Goal: Information Seeking & Learning: Learn about a topic

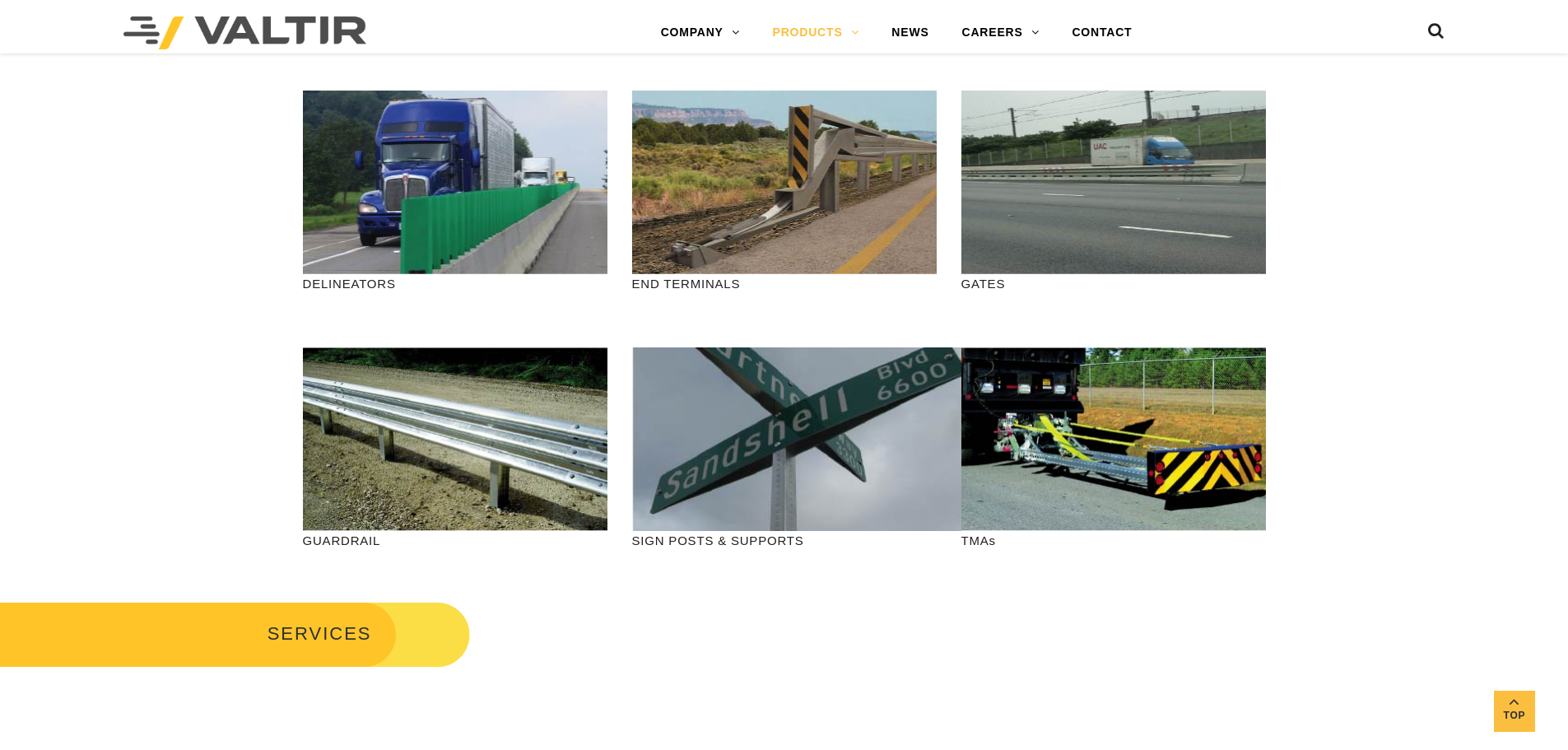
scroll to position [412, 0]
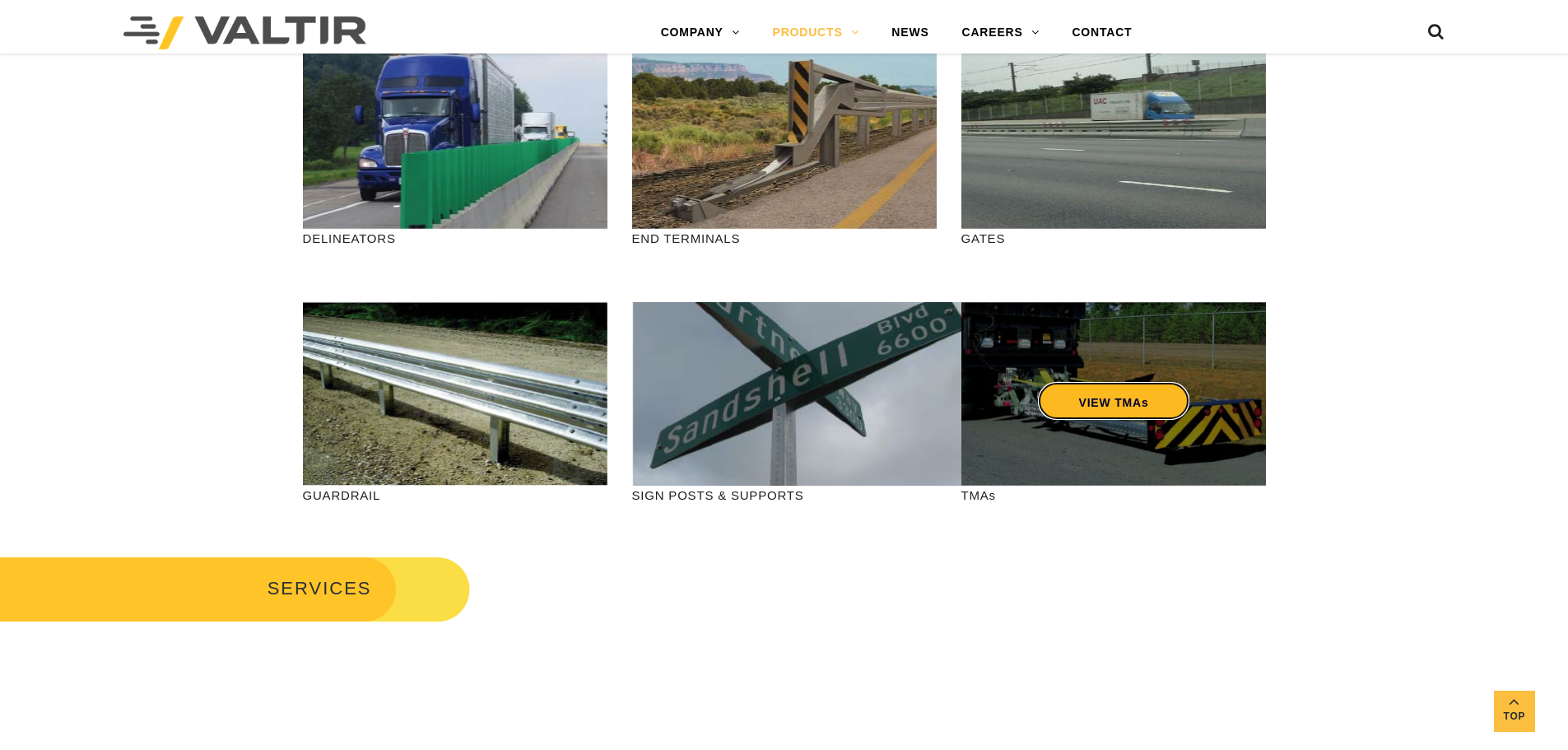
click at [1126, 394] on link "VIEW TMAs" at bounding box center [1113, 401] width 152 height 38
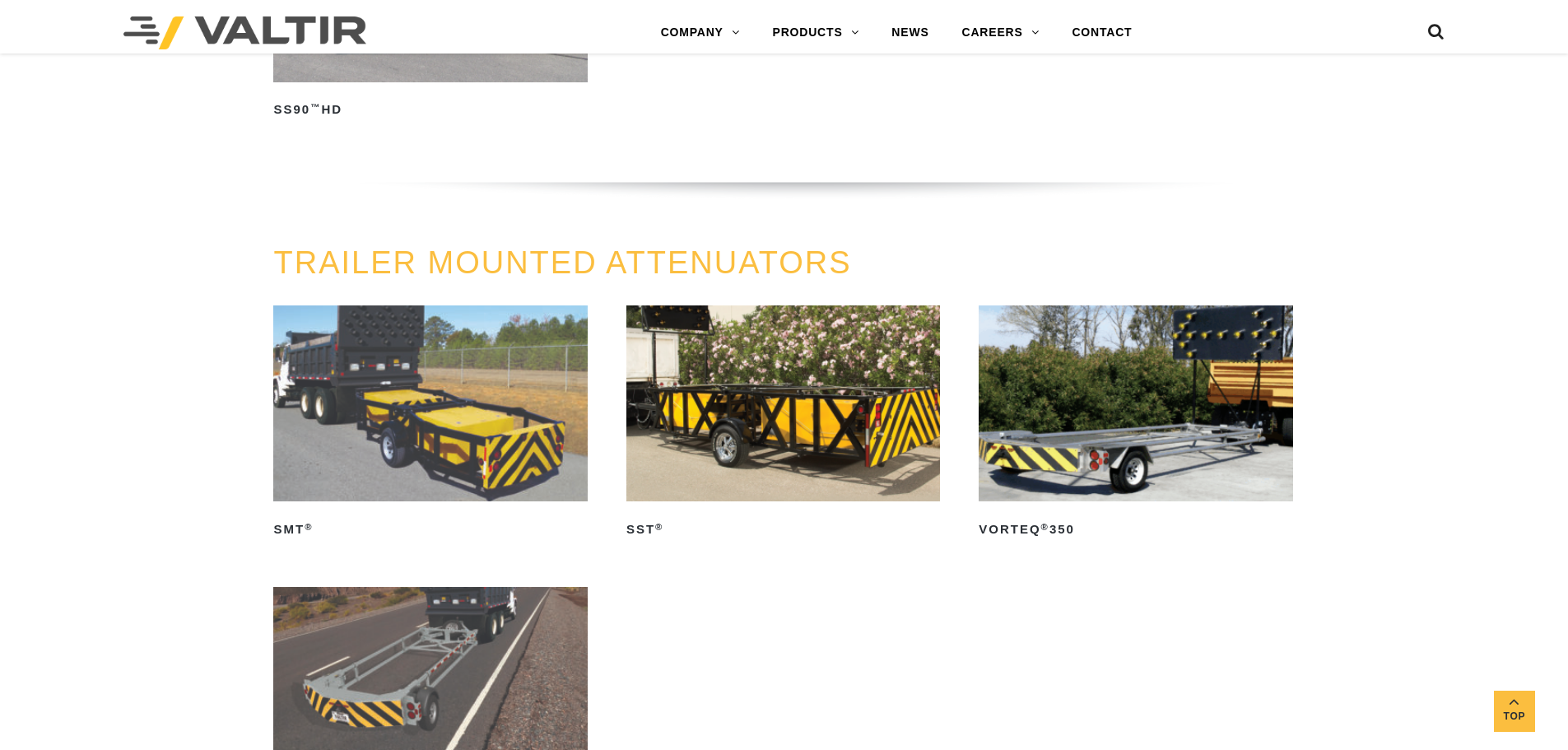
scroll to position [1729, 0]
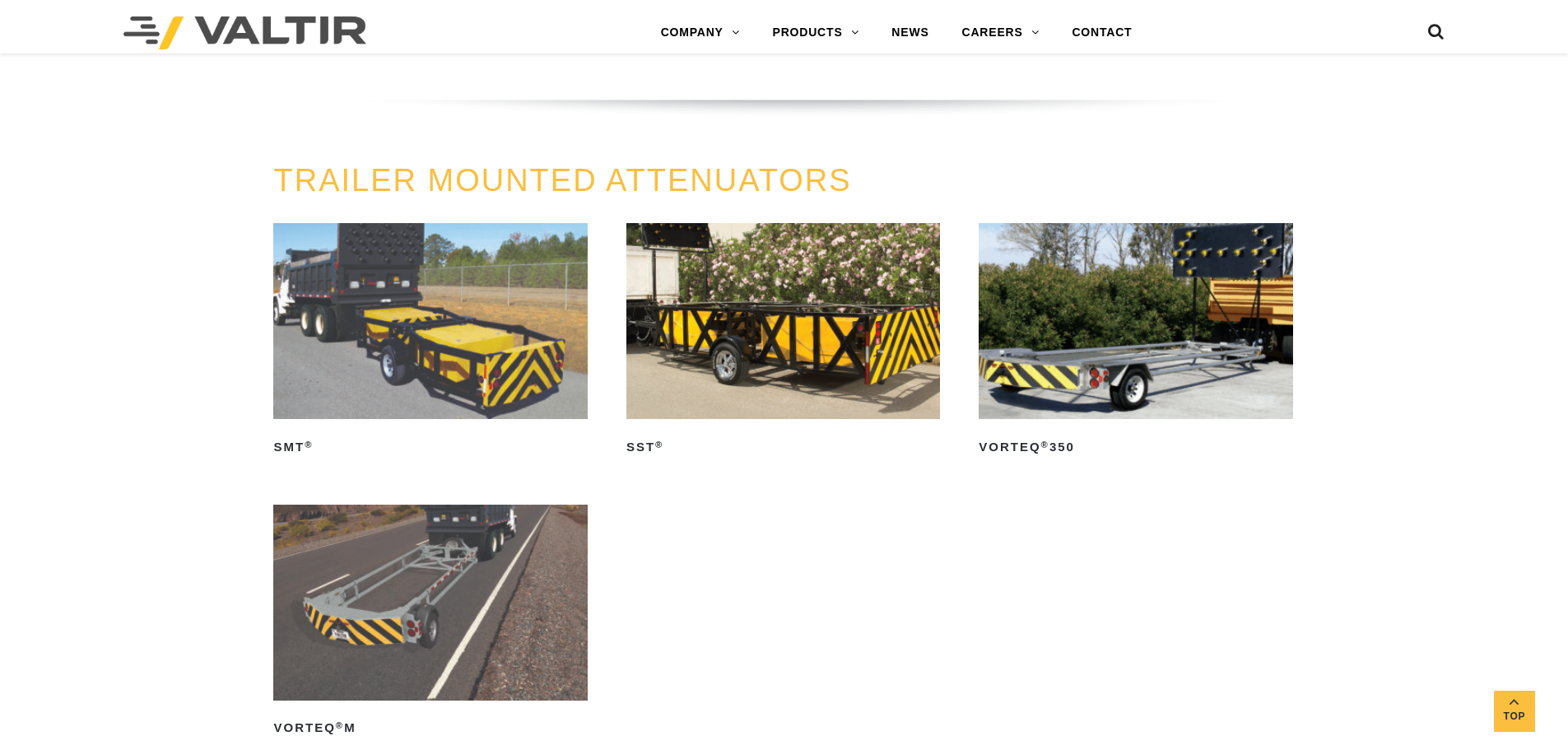
click at [799, 333] on img at bounding box center [783, 321] width 313 height 196
